Goal: Navigation & Orientation: Find specific page/section

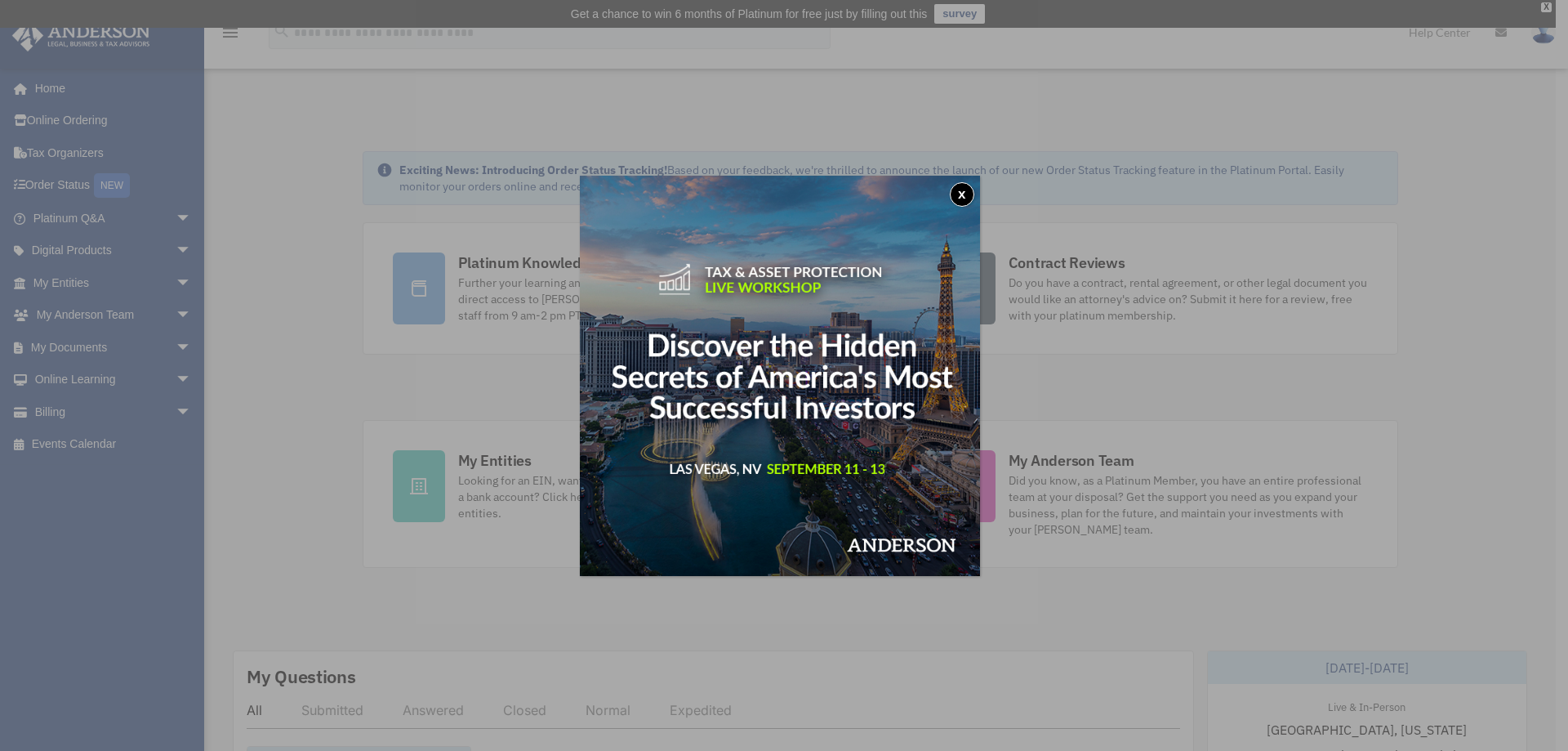
click at [965, 200] on button "x" at bounding box center [962, 194] width 25 height 25
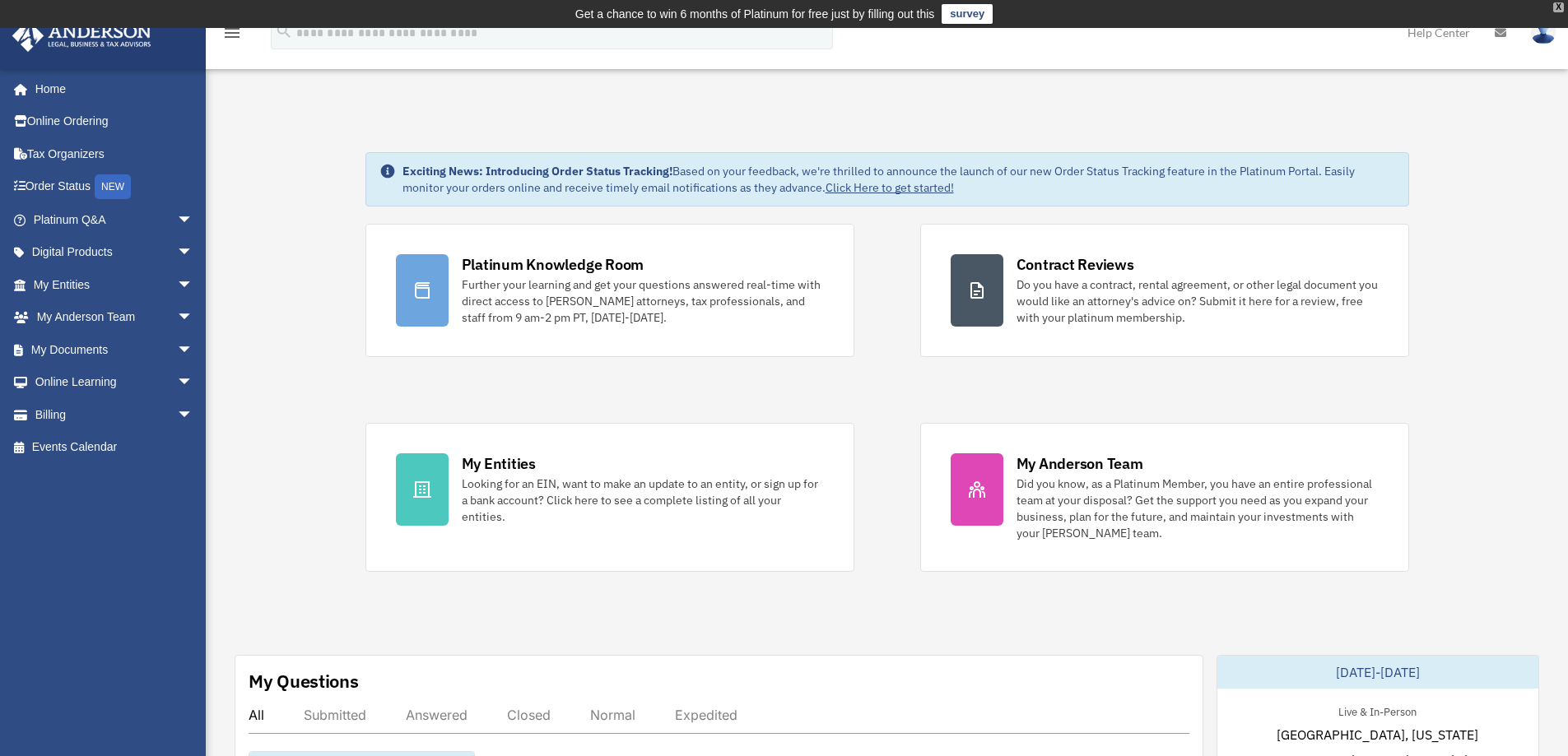
click at [1557, 4] on div "X" at bounding box center [1559, 7] width 10 height 9
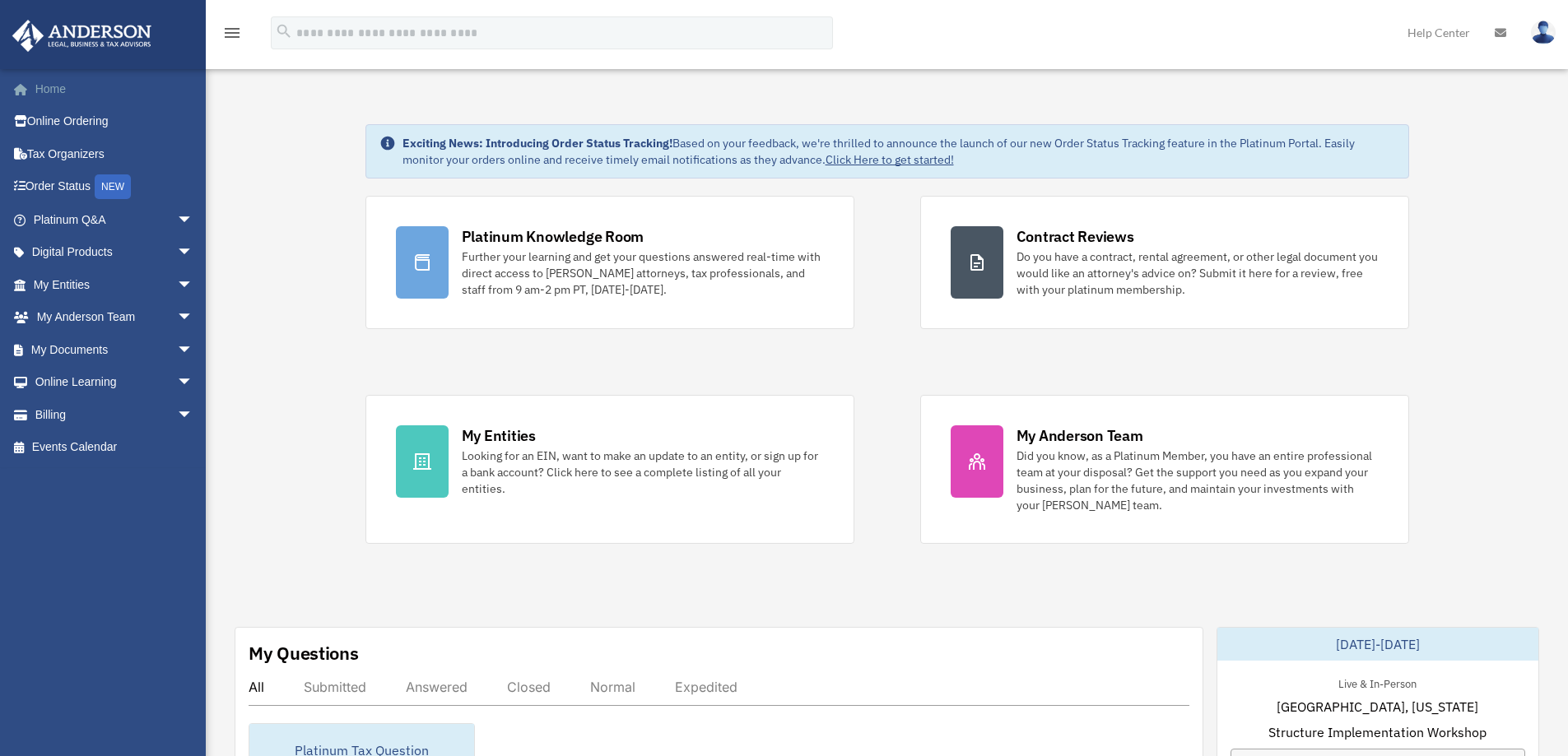
click at [41, 84] on link "Home" at bounding box center [115, 89] width 207 height 33
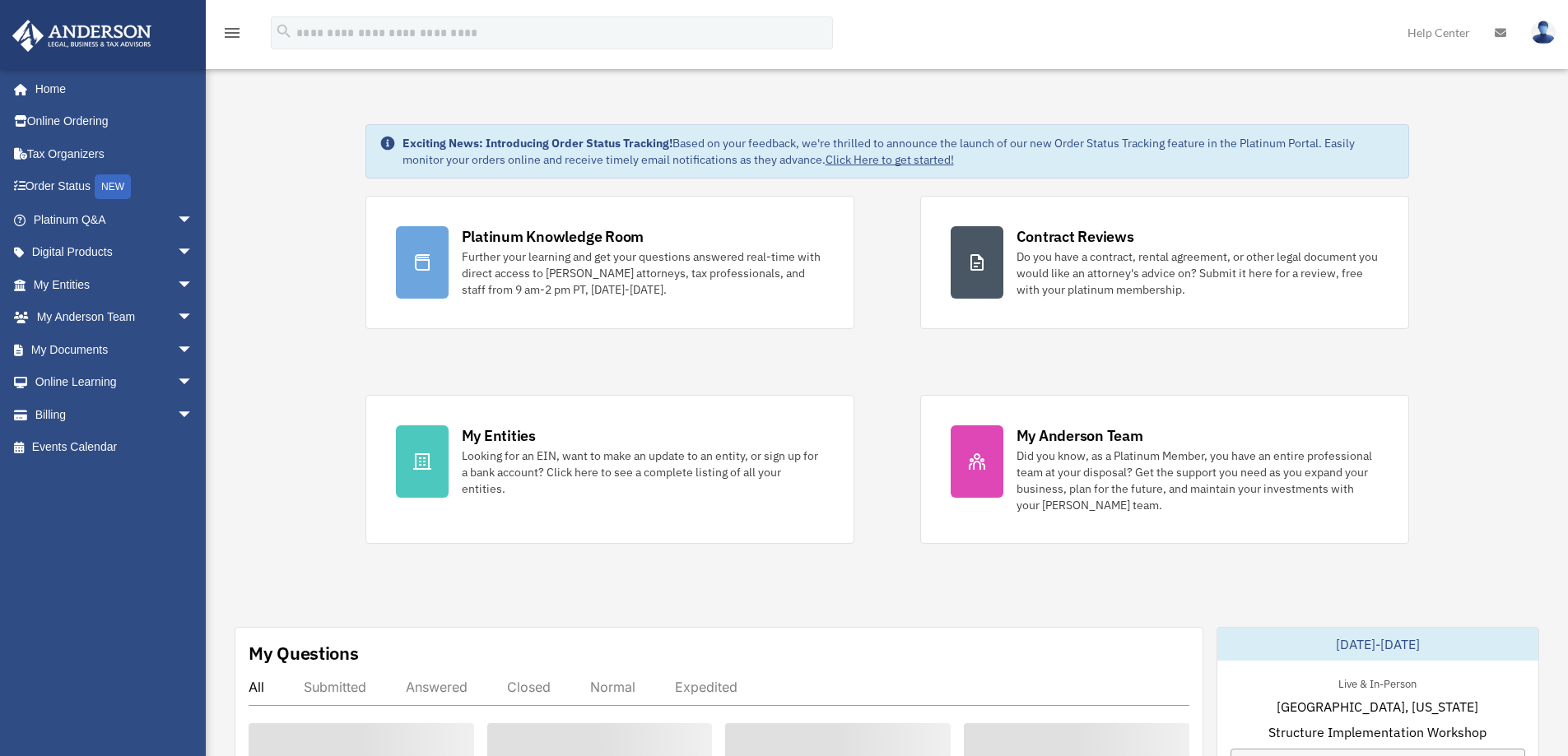
click at [88, 343] on link "My Documents arrow_drop_down" at bounding box center [115, 349] width 207 height 33
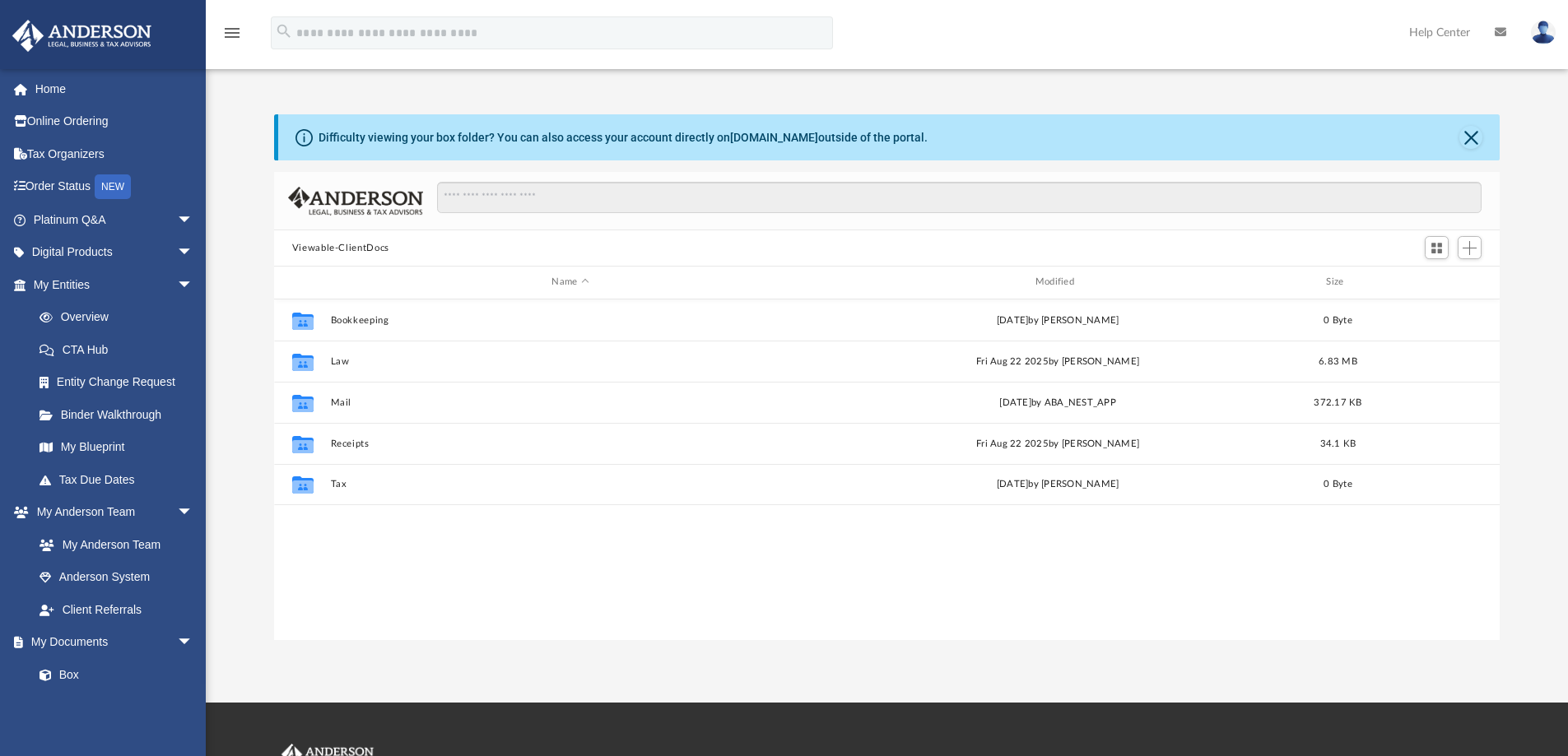
click at [1545, 31] on img at bounding box center [1543, 33] width 25 height 24
click at [1286, 129] on div "Difficulty viewing your box folder? You can also access your account directly o…" at bounding box center [889, 137] width 1222 height 46
click at [62, 93] on link "Home" at bounding box center [115, 89] width 207 height 33
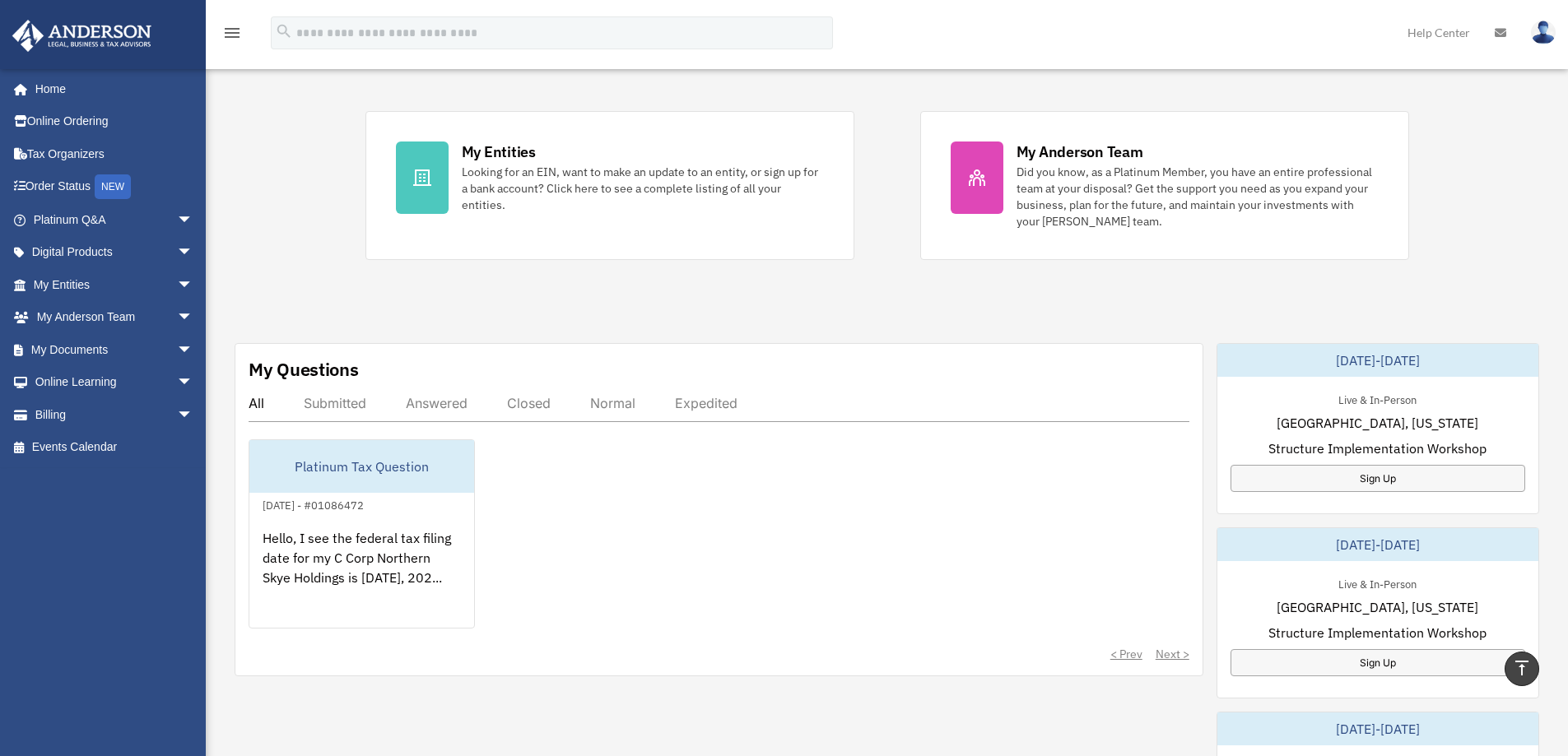
scroll to position [82, 0]
